Goal: Book appointment/travel/reservation

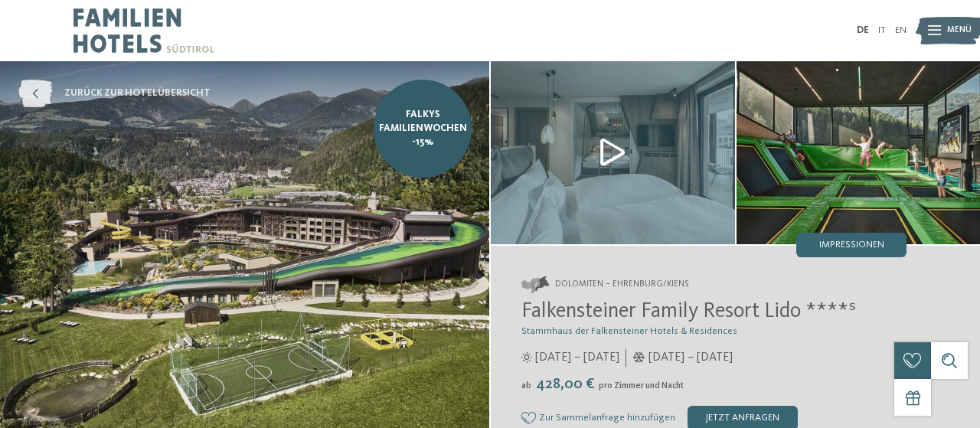
click at [38, 93] on icon at bounding box center [35, 94] width 34 height 28
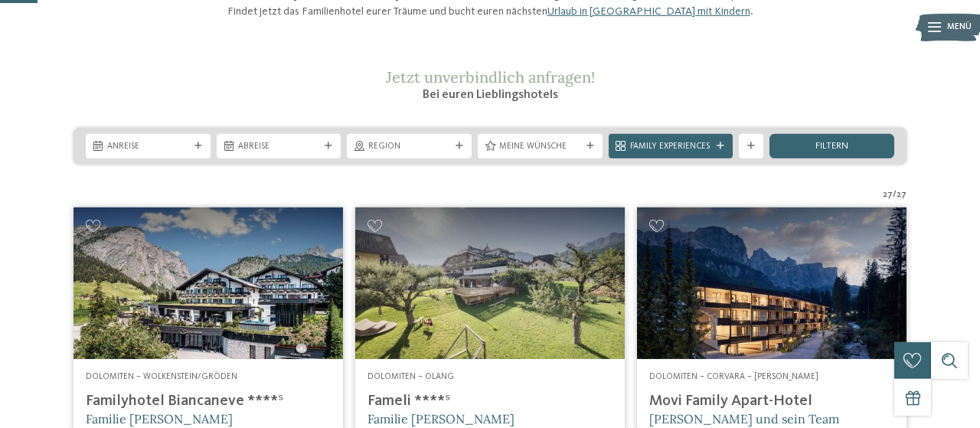
scroll to position [159, 0]
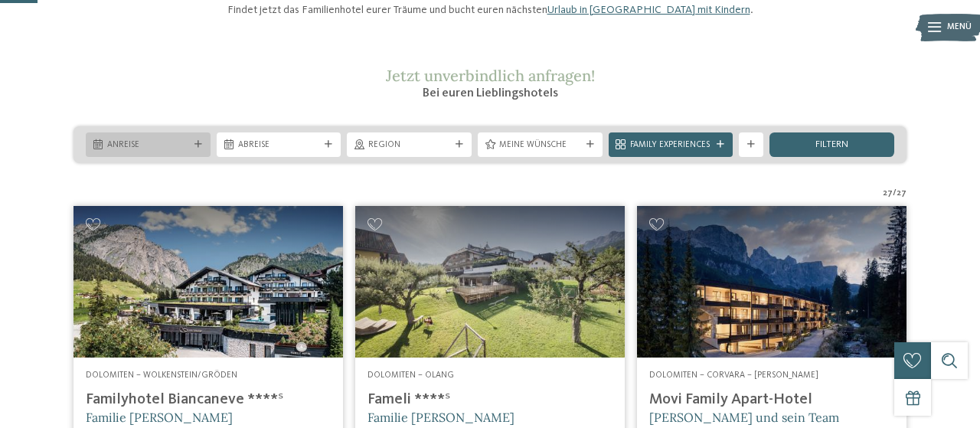
click at [192, 148] on div at bounding box center [198, 145] width 12 height 8
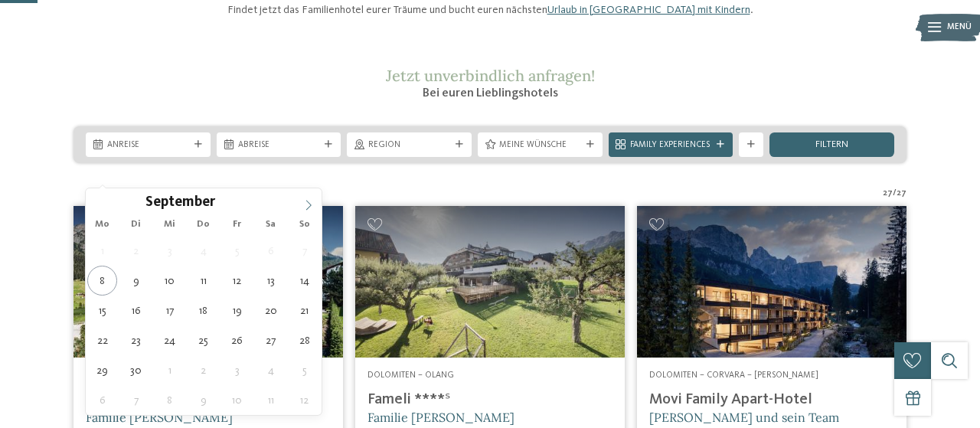
click at [301, 209] on span at bounding box center [308, 201] width 26 height 26
type div "02.10.2025"
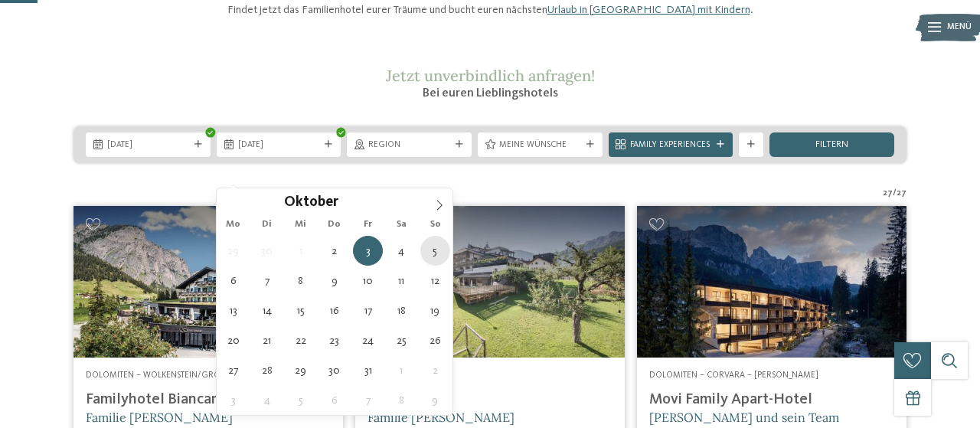
type div "05.10.2025"
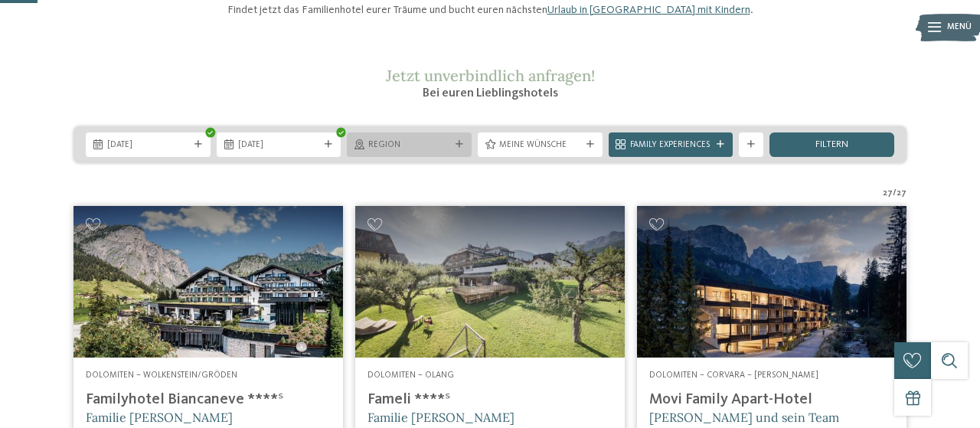
click at [451, 151] on div "Region" at bounding box center [409, 144] width 88 height 13
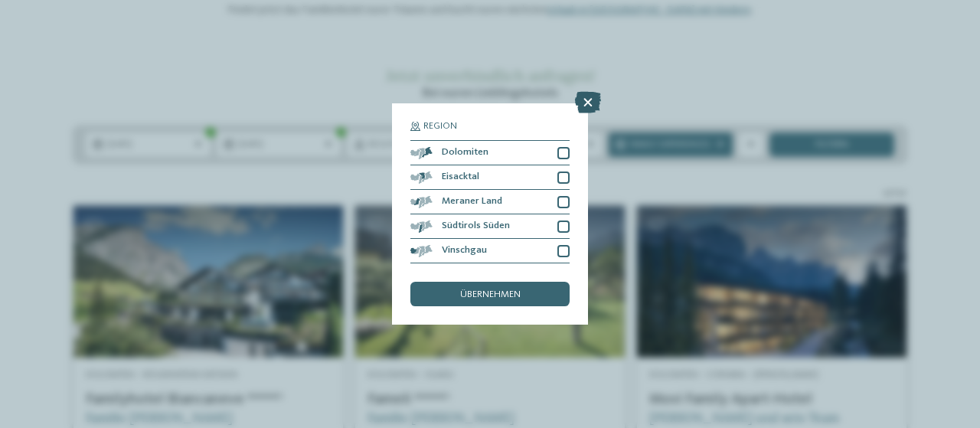
click at [592, 103] on icon at bounding box center [588, 102] width 26 height 21
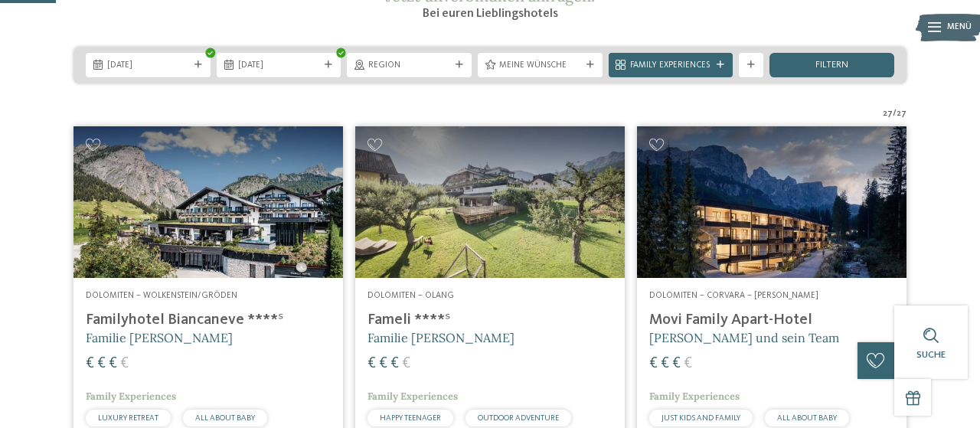
scroll to position [0, 0]
